Goal: Task Accomplishment & Management: Manage account settings

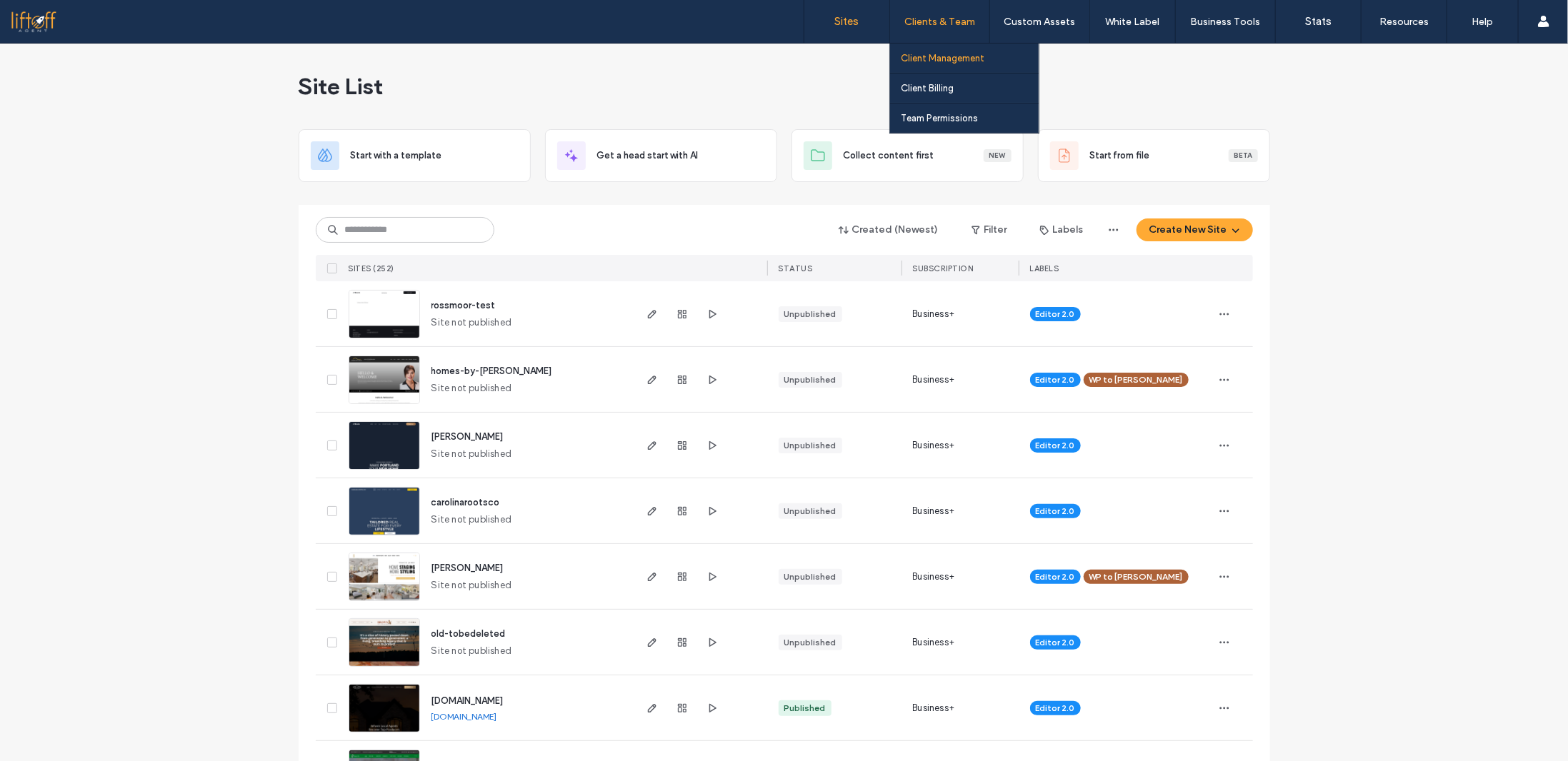
click at [947, 60] on label "Client Management" at bounding box center [942, 57] width 84 height 10
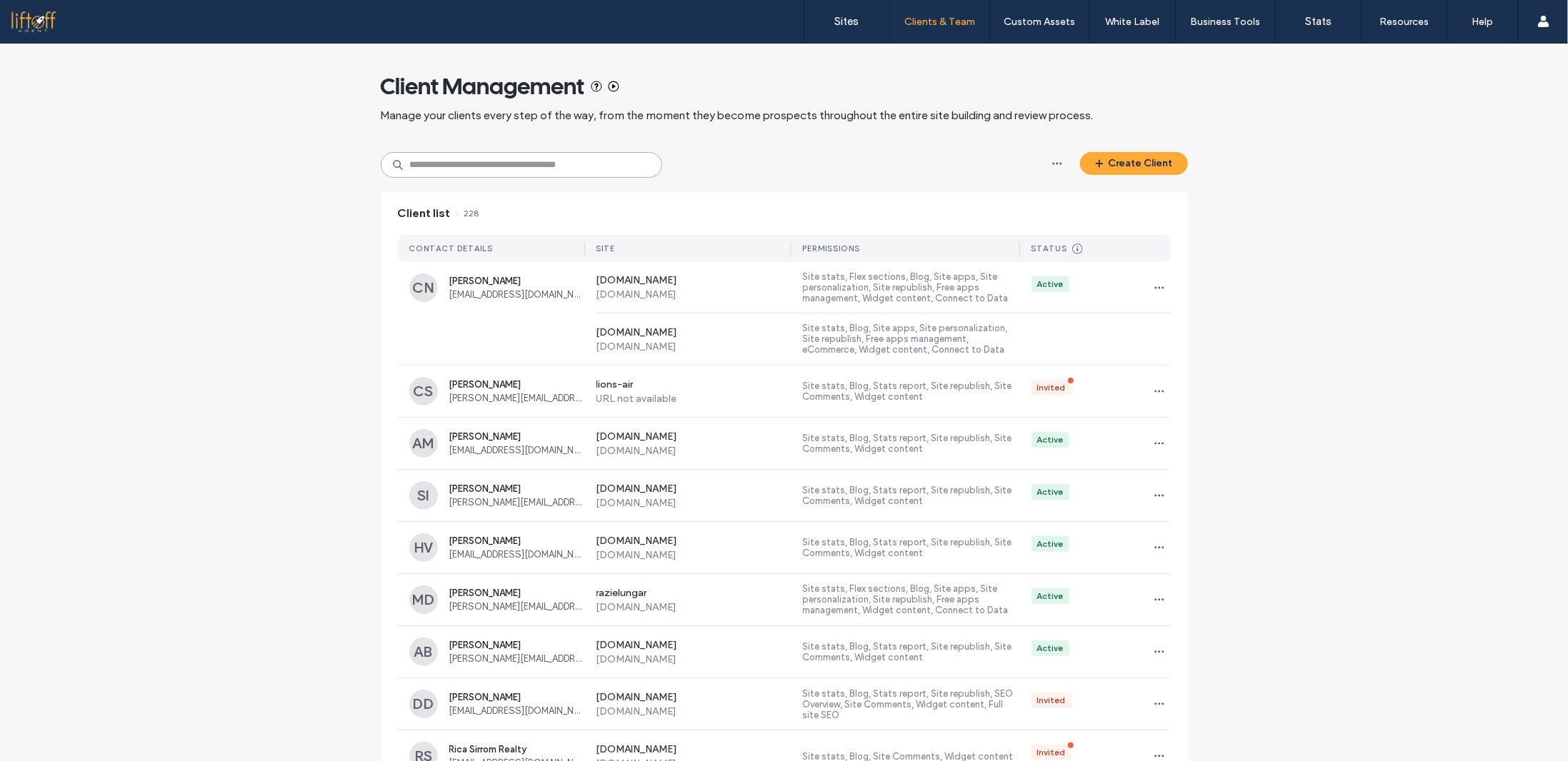
click at [519, 165] on input at bounding box center [521, 164] width 281 height 25
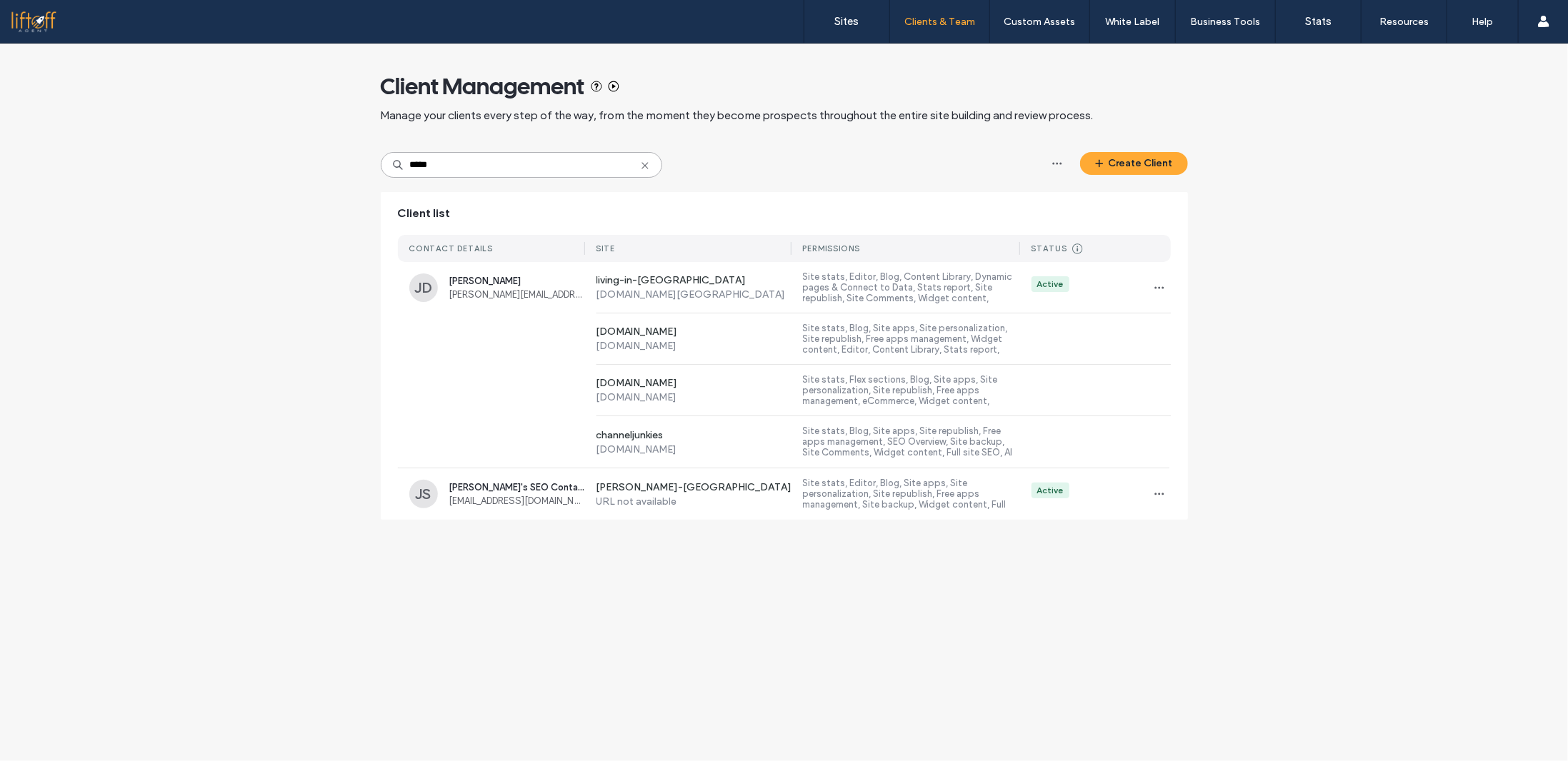
type input "*****"
click at [470, 300] on span "[PERSON_NAME][EMAIL_ADDRESS][DOMAIN_NAME]" at bounding box center [517, 294] width 135 height 10
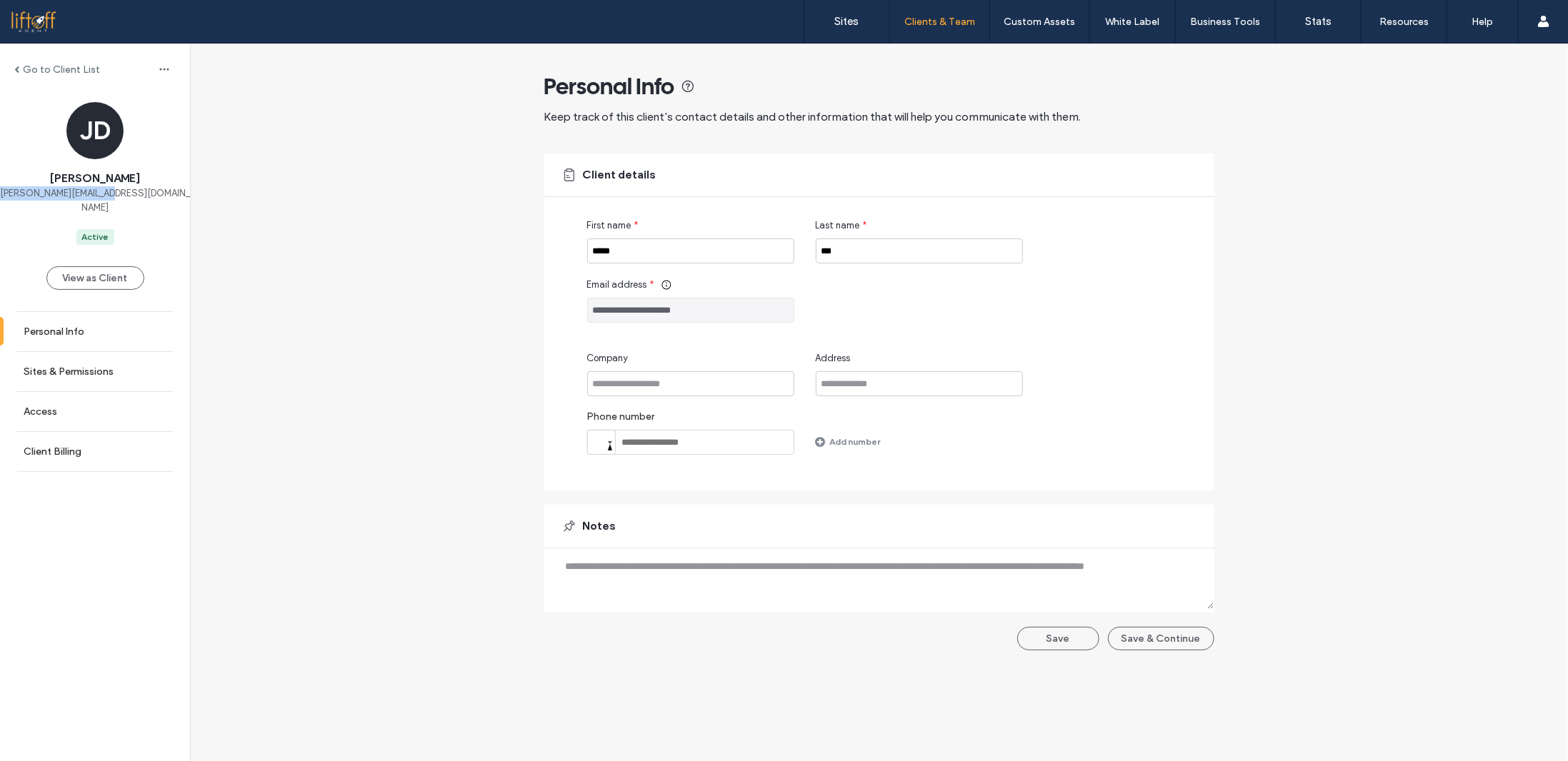
drag, startPoint x: 152, startPoint y: 194, endPoint x: 31, endPoint y: 192, distance: 121.0
click at [31, 192] on div "[PERSON_NAME] [PERSON_NAME][EMAIL_ADDRESS][DOMAIN_NAME] Active" at bounding box center [95, 174] width 190 height 143
copy span "[PERSON_NAME][EMAIL_ADDRESS][DOMAIN_NAME]"
drag, startPoint x: 555, startPoint y: 342, endPoint x: 575, endPoint y: 345, distance: 20.2
click at [555, 343] on div "**********" at bounding box center [879, 321] width 670 height 337
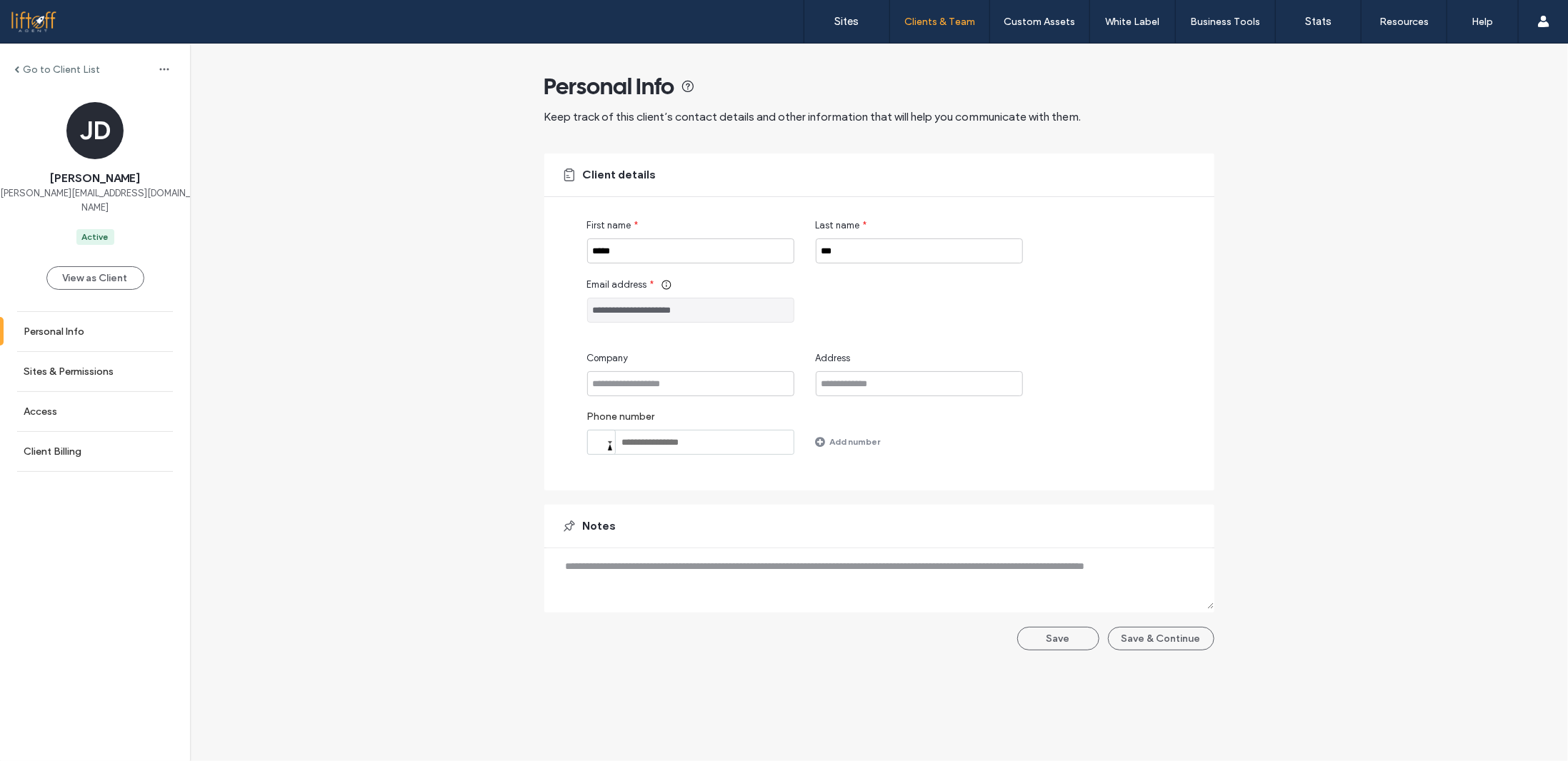
drag, startPoint x: 575, startPoint y: 345, endPoint x: 466, endPoint y: 326, distance: 110.6
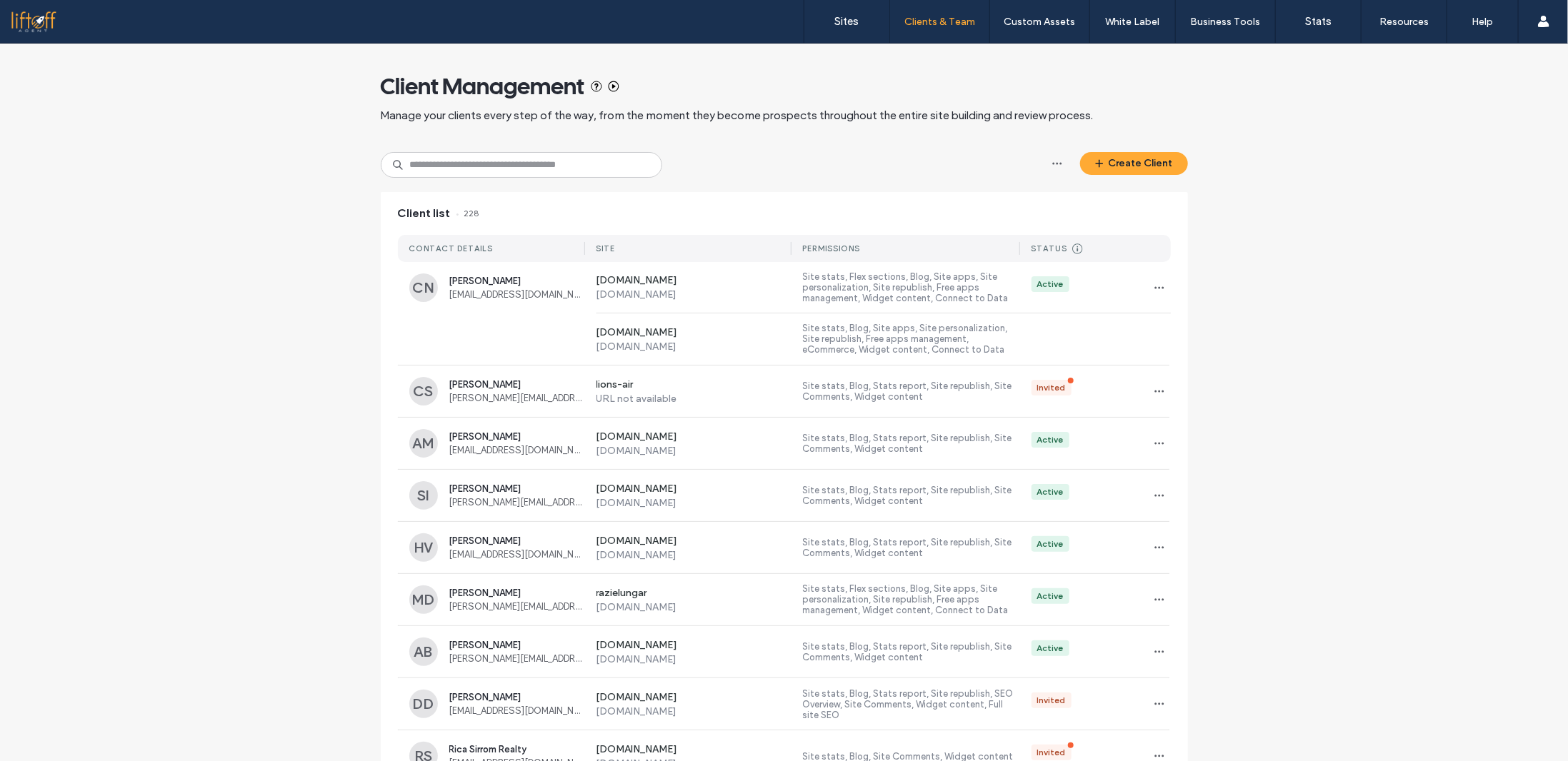
drag, startPoint x: 451, startPoint y: 323, endPoint x: 413, endPoint y: 311, distance: 39.8
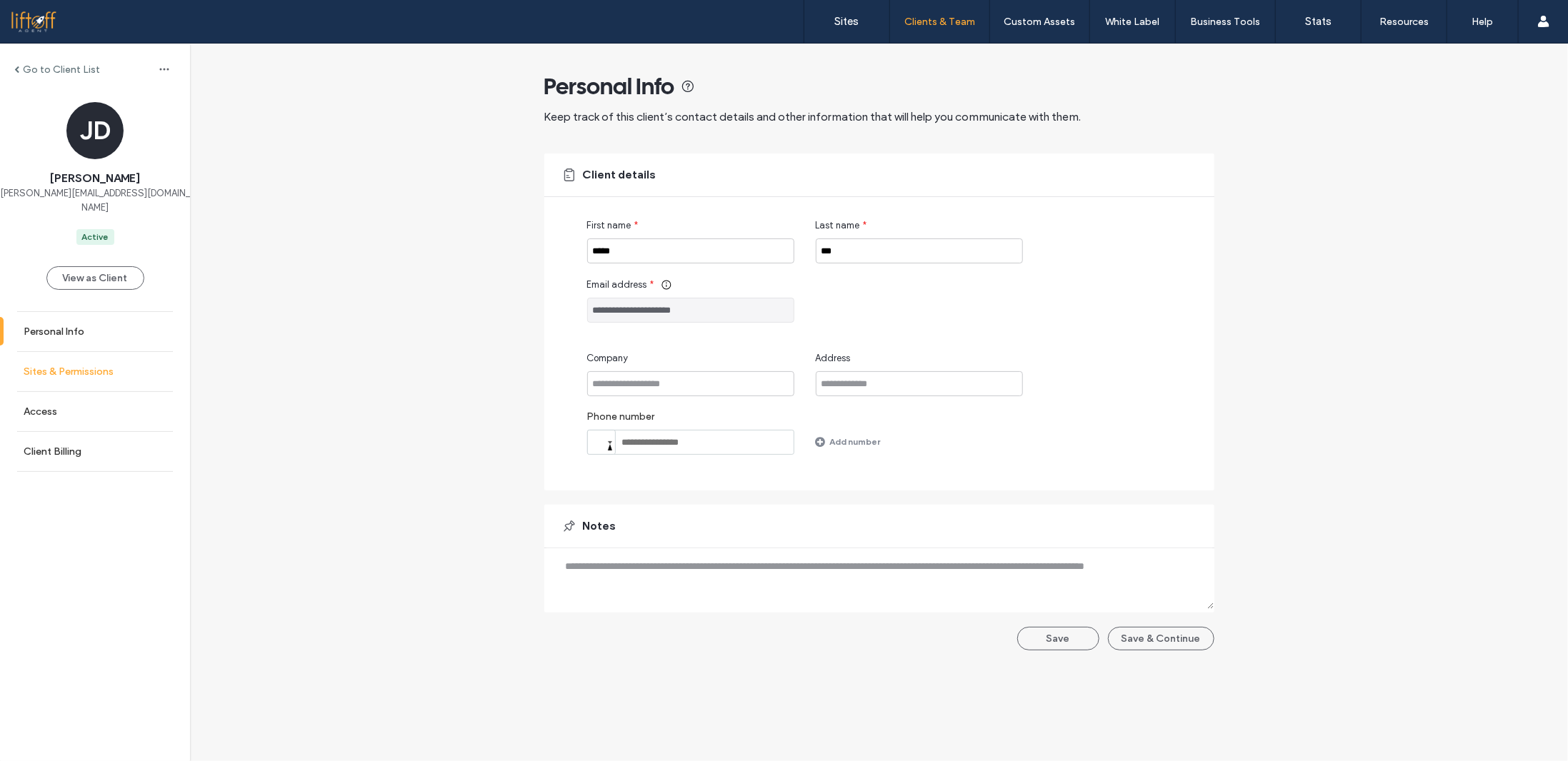
click at [118, 353] on link "Sites & Permissions" at bounding box center [95, 372] width 190 height 39
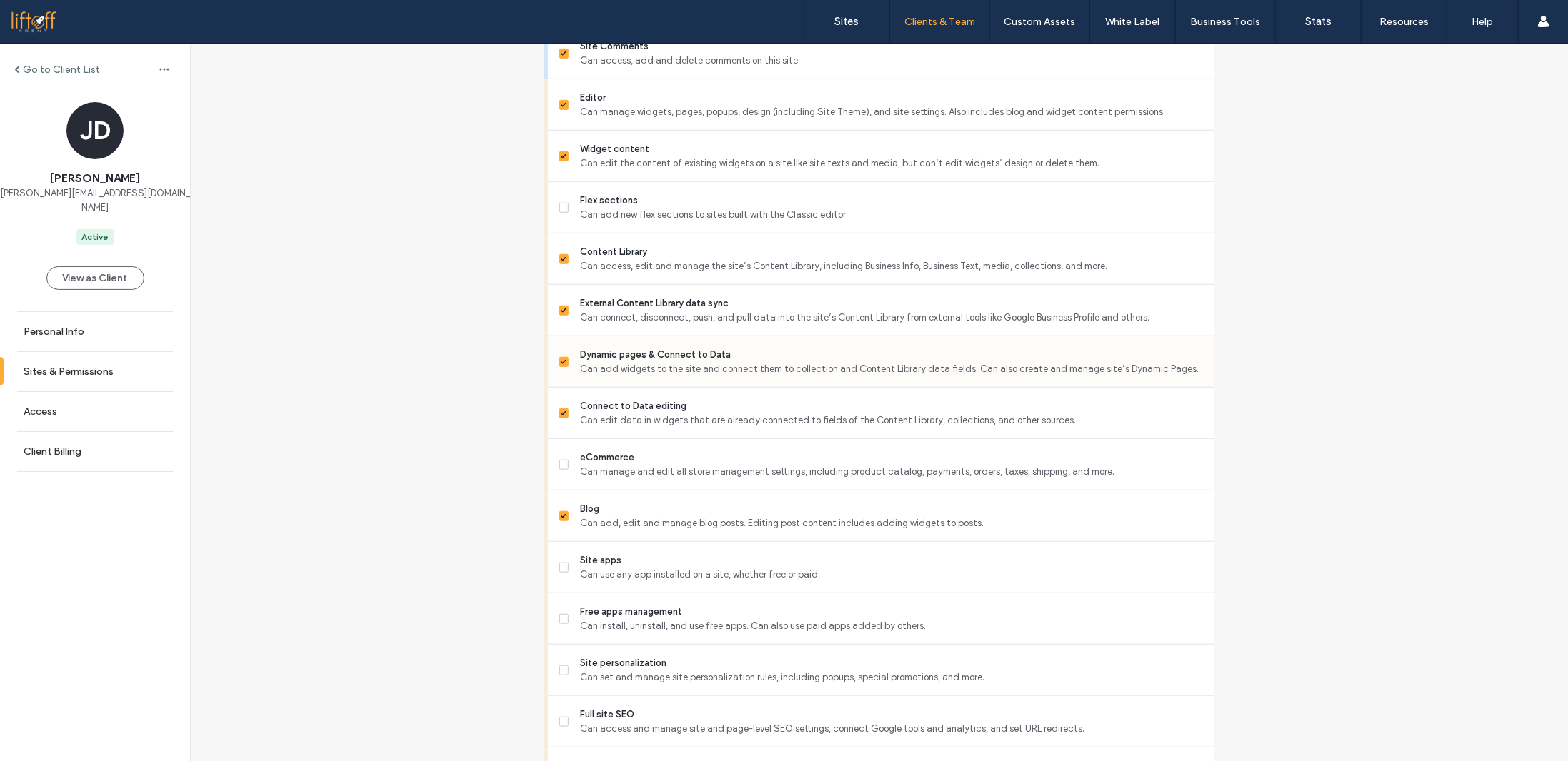
scroll to position [643, 0]
click at [463, 539] on div "Go to Client List [PERSON_NAME] [PERSON_NAME][EMAIL_ADDRESS][DOMAIN_NAME] Activ…" at bounding box center [879, 305] width 1378 height 1809
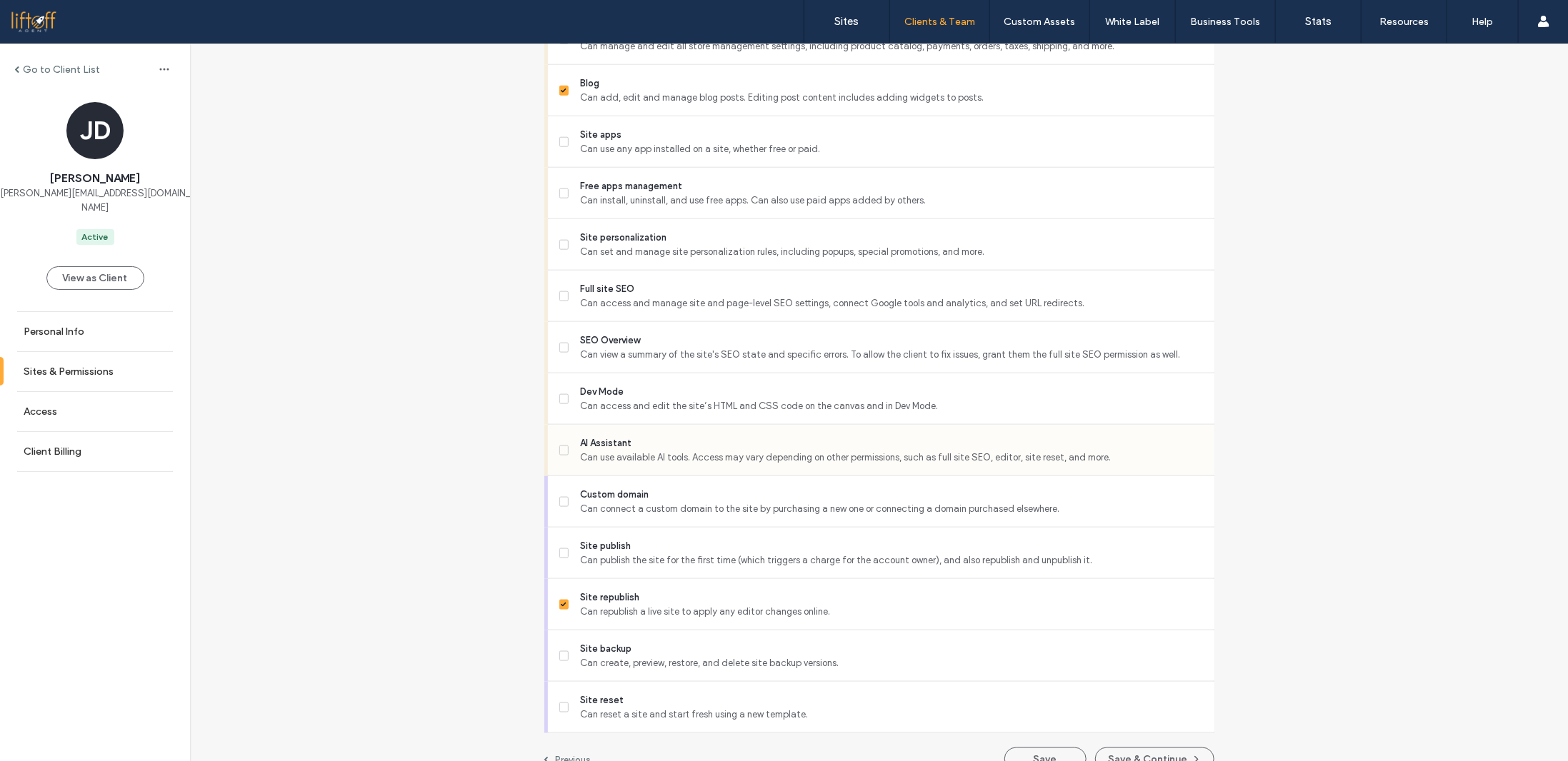
scroll to position [1071, 0]
click at [662, 287] on span "Full site SEO" at bounding box center [891, 285] width 622 height 14
click at [659, 287] on span "Full site SEO" at bounding box center [891, 285] width 622 height 14
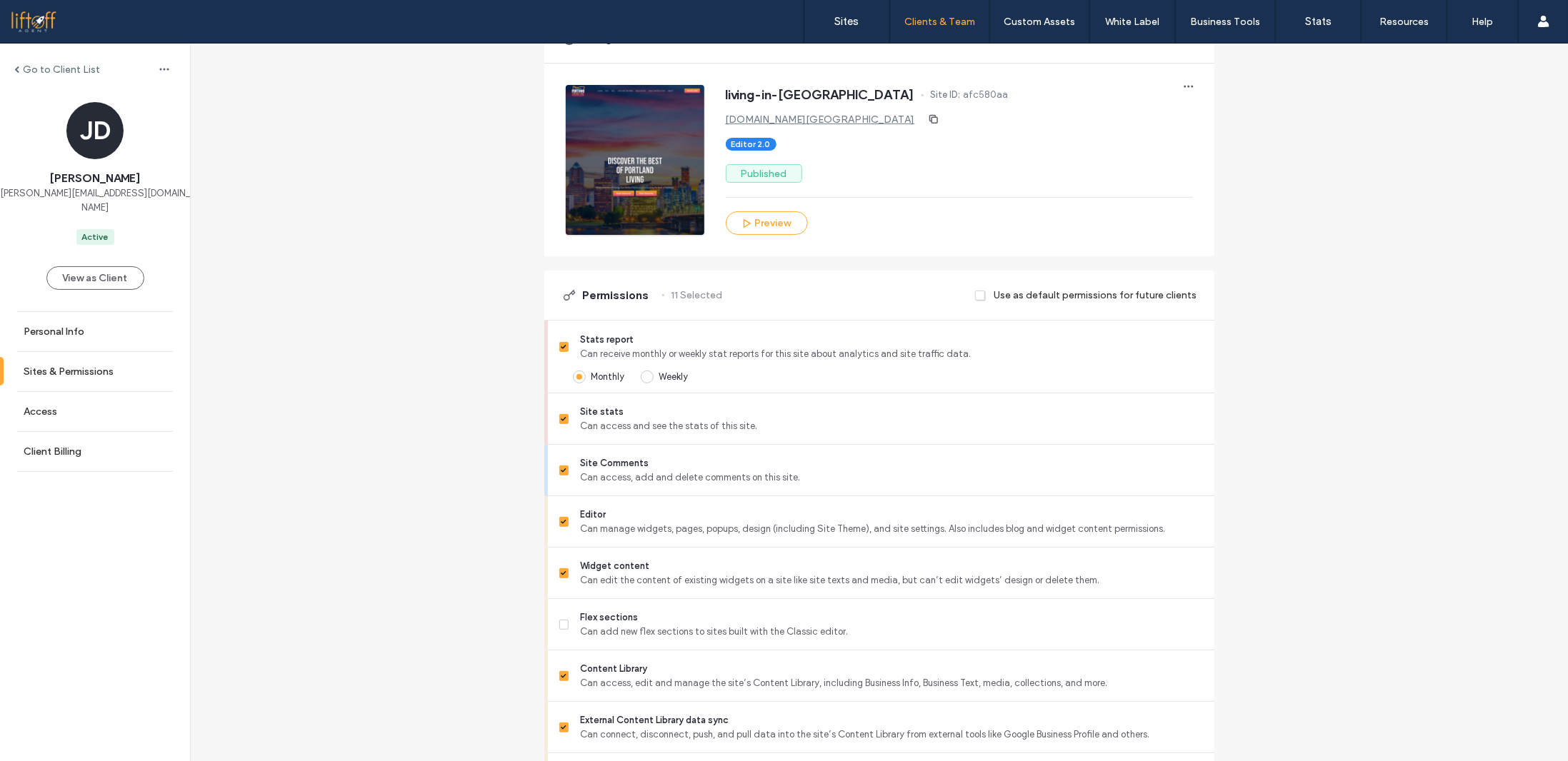
scroll to position [214, 0]
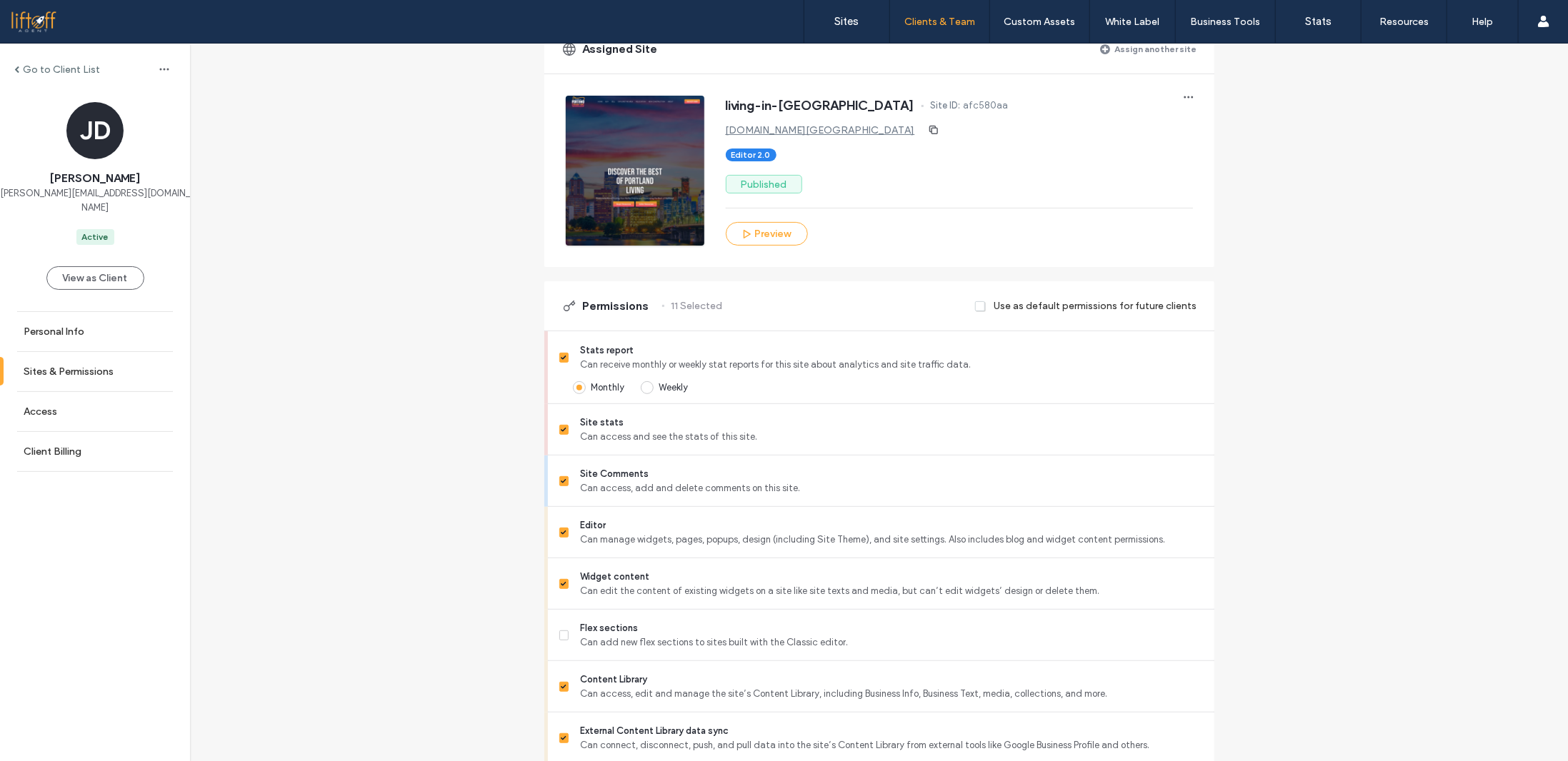
click at [367, 290] on div "Go to Client List [PERSON_NAME] [PERSON_NAME][EMAIL_ADDRESS][DOMAIN_NAME] Activ…" at bounding box center [879, 733] width 1378 height 1809
